Goal: Information Seeking & Learning: Learn about a topic

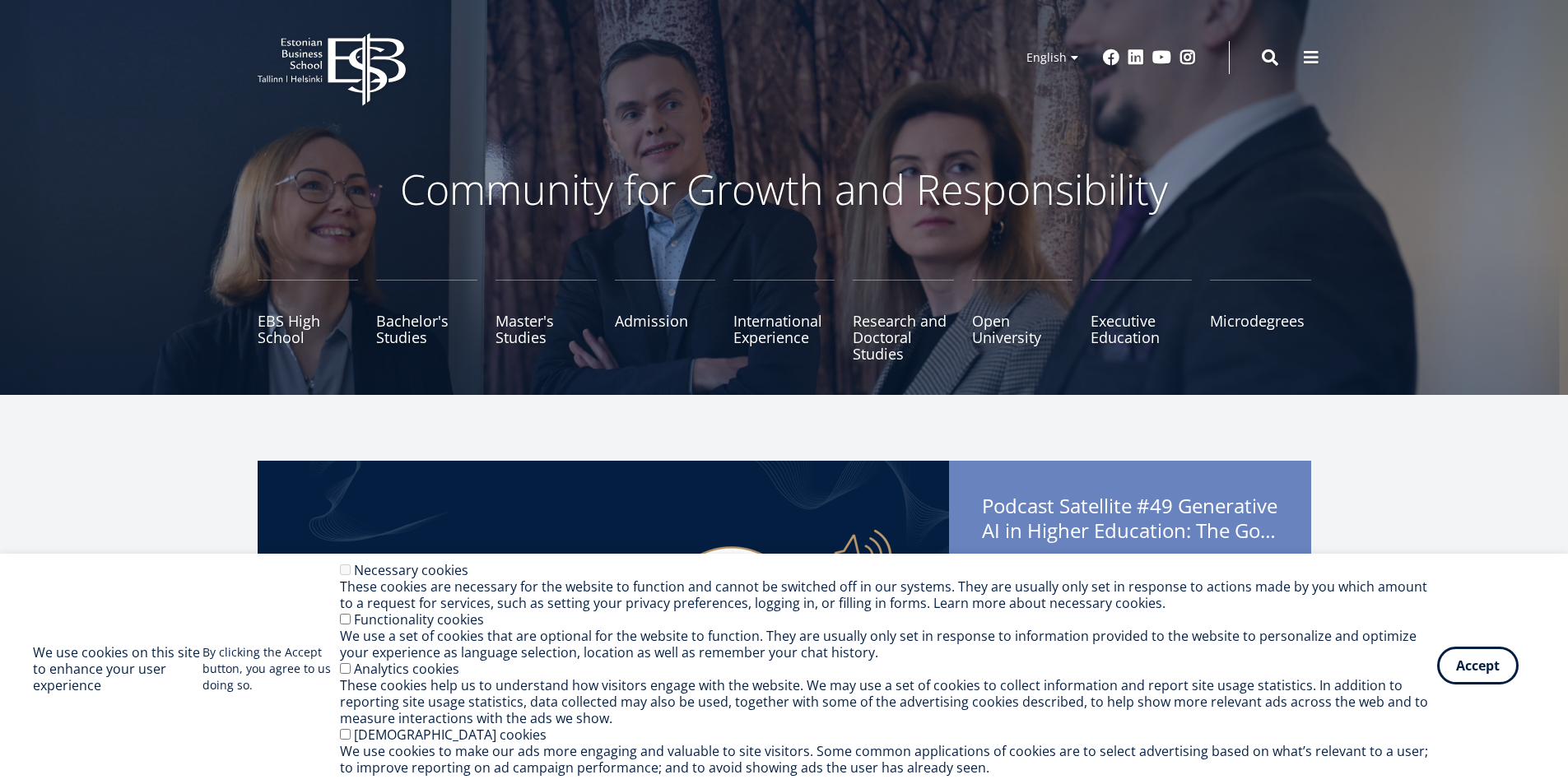
click at [1486, 666] on button "Accept" at bounding box center [1478, 666] width 82 height 38
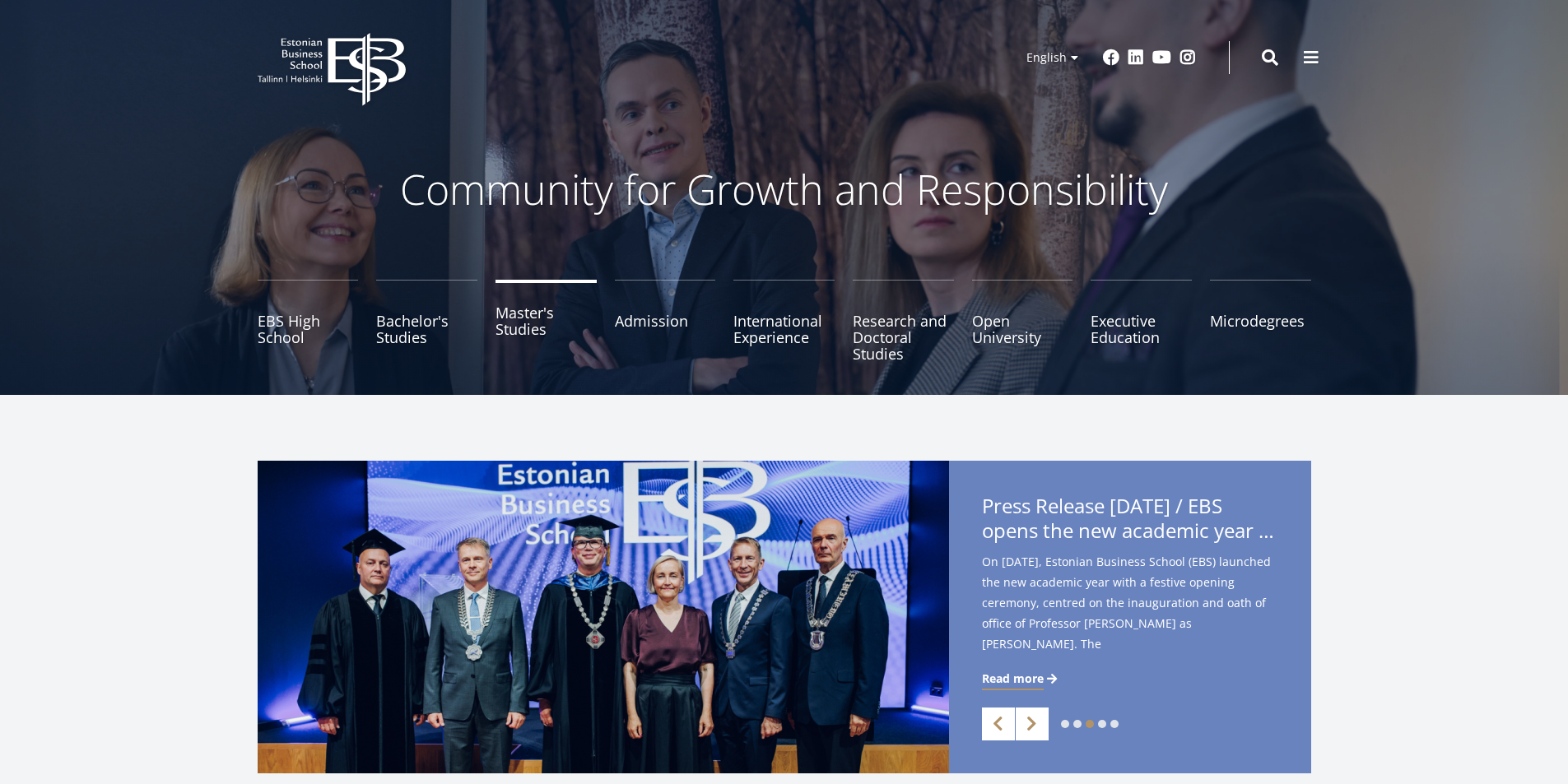
click at [510, 338] on link "Master's Studies" at bounding box center [547, 320] width 102 height 83
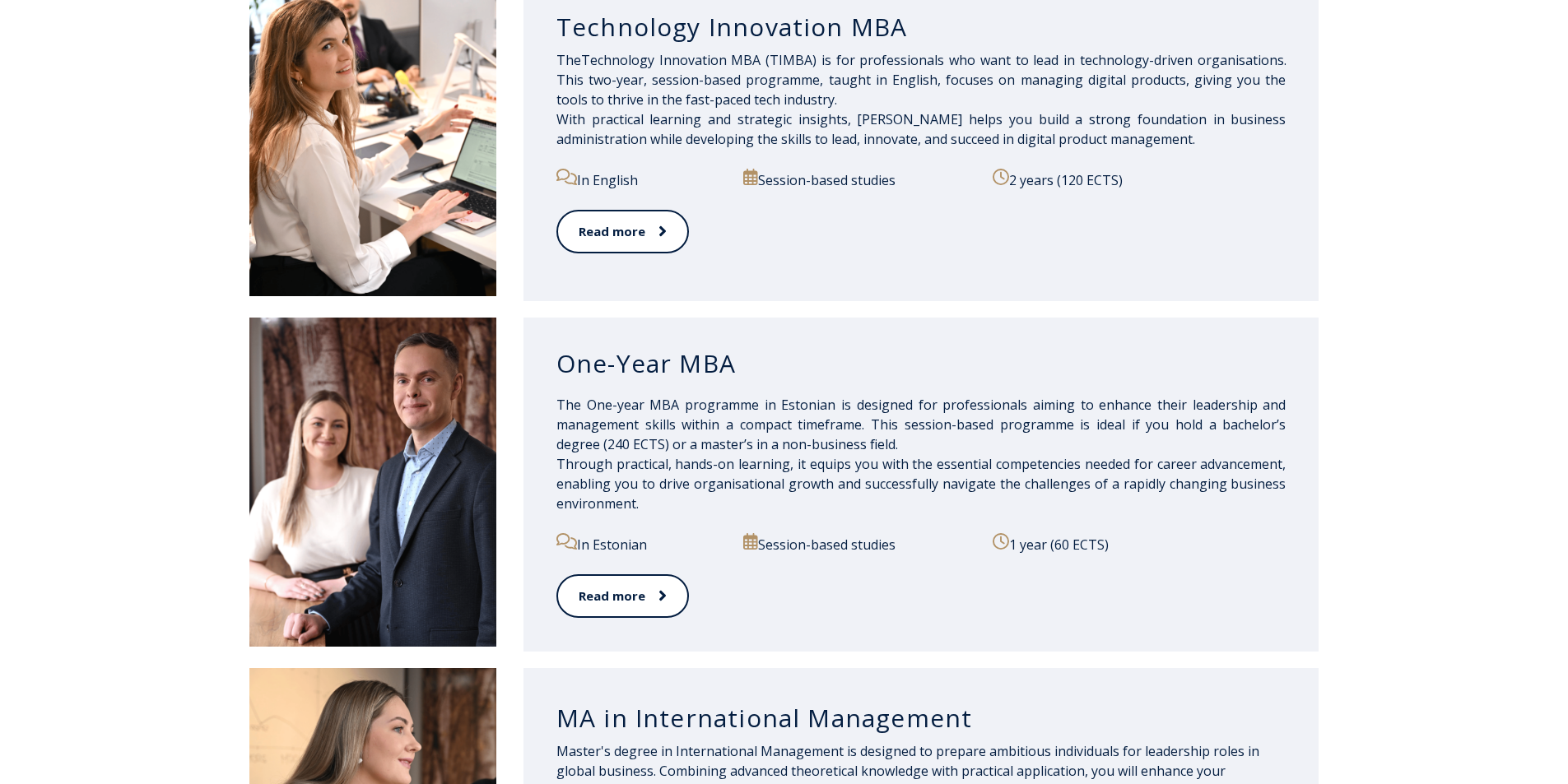
scroll to position [1399, 0]
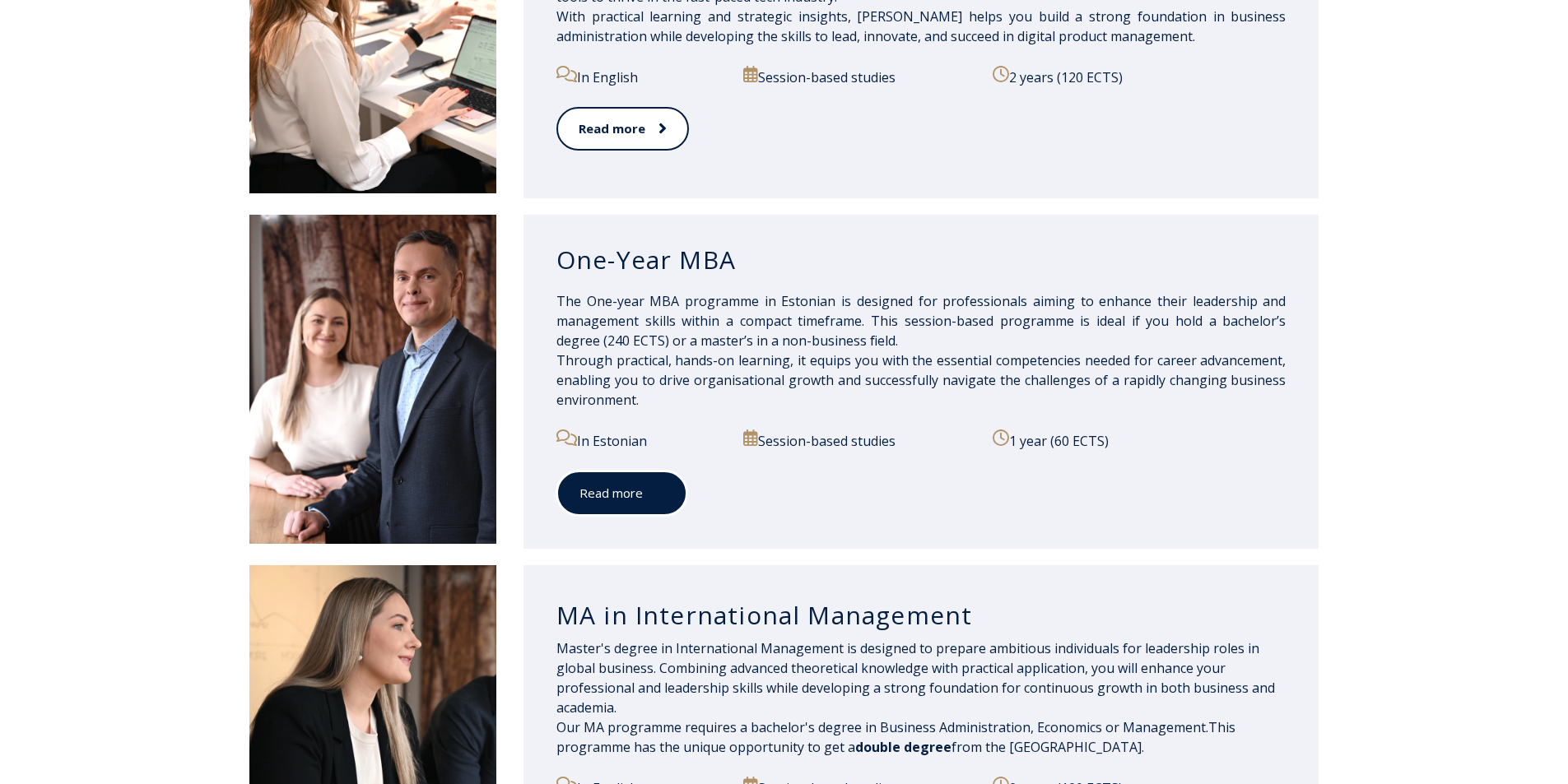
click at [586, 496] on link "Read more" at bounding box center [622, 494] width 131 height 45
